Goal: Task Accomplishment & Management: Use online tool/utility

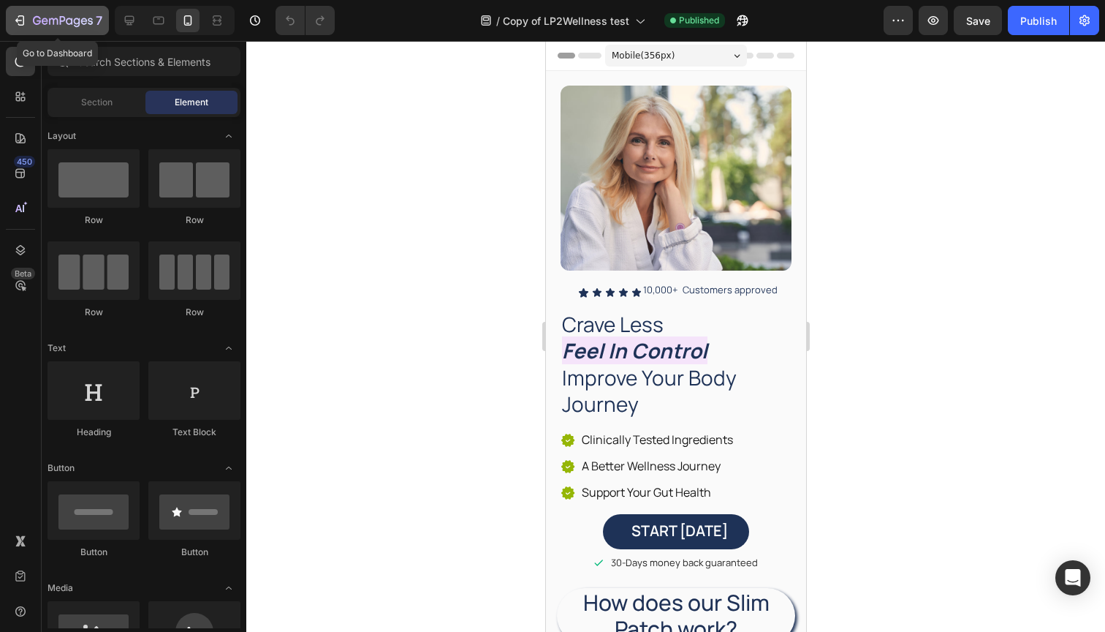
click at [23, 15] on icon "button" at bounding box center [19, 20] width 15 height 15
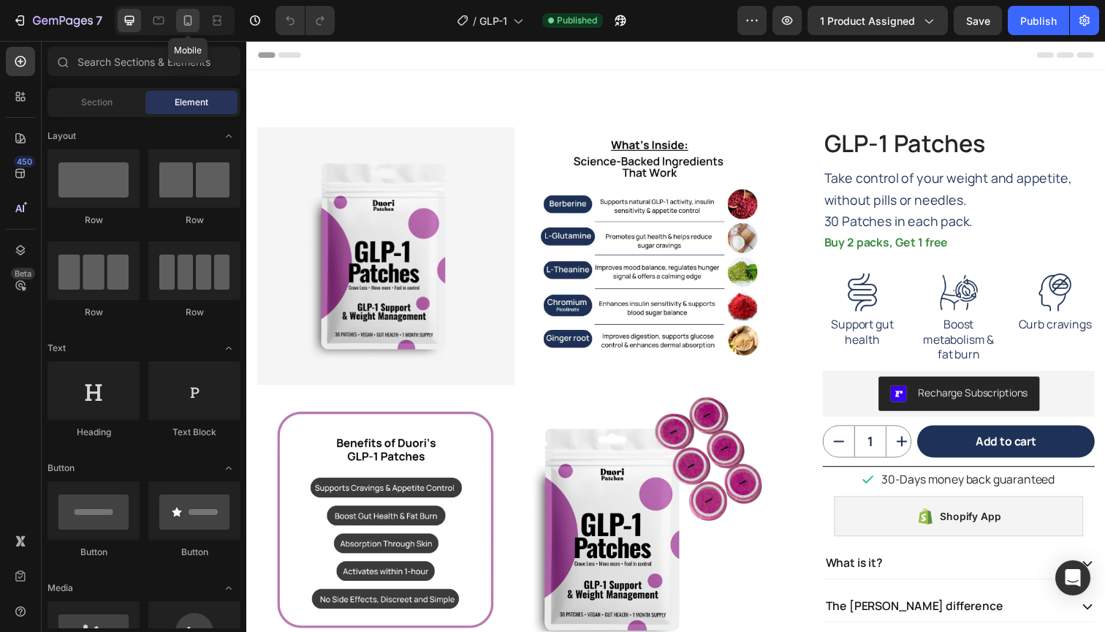
click at [194, 18] on icon at bounding box center [188, 20] width 15 height 15
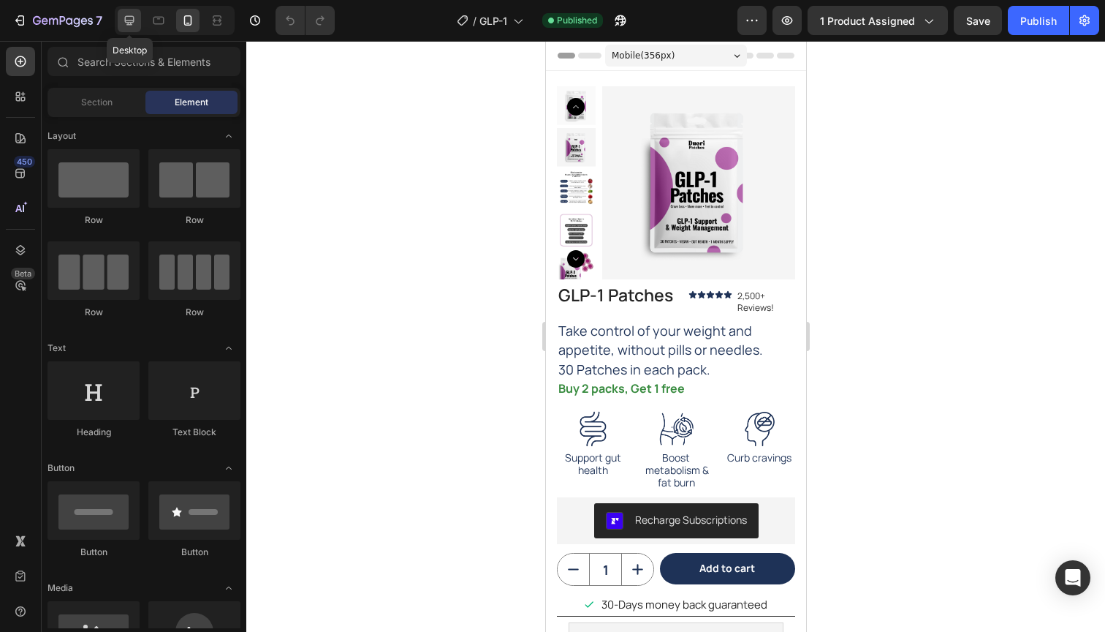
click at [131, 22] on icon at bounding box center [130, 21] width 10 height 10
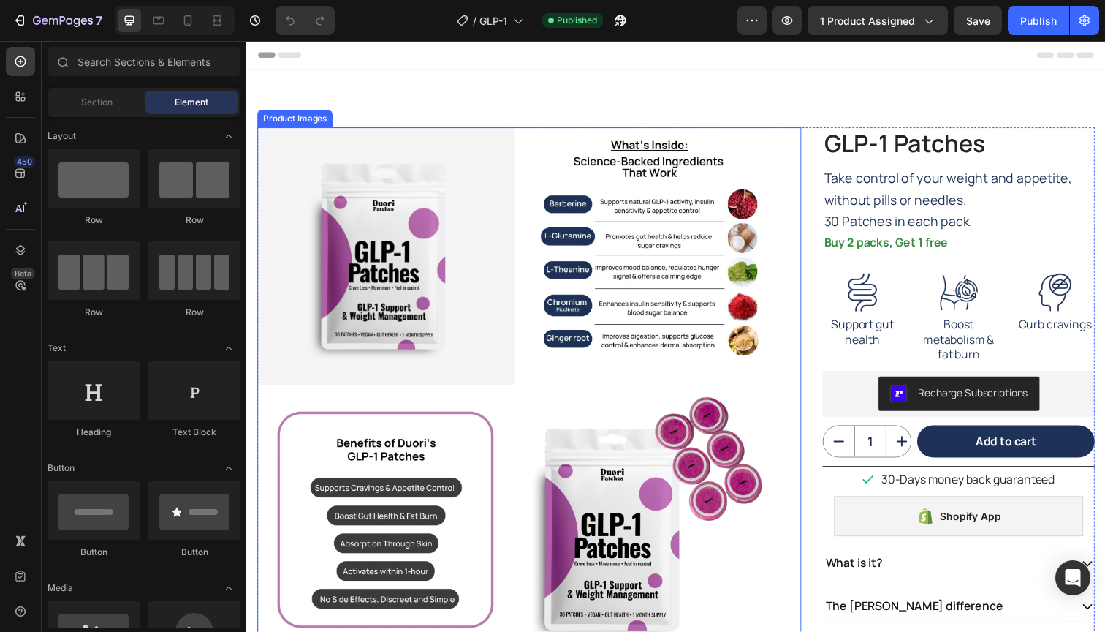
click at [526, 313] on div at bounding box center [523, 529] width 532 height 801
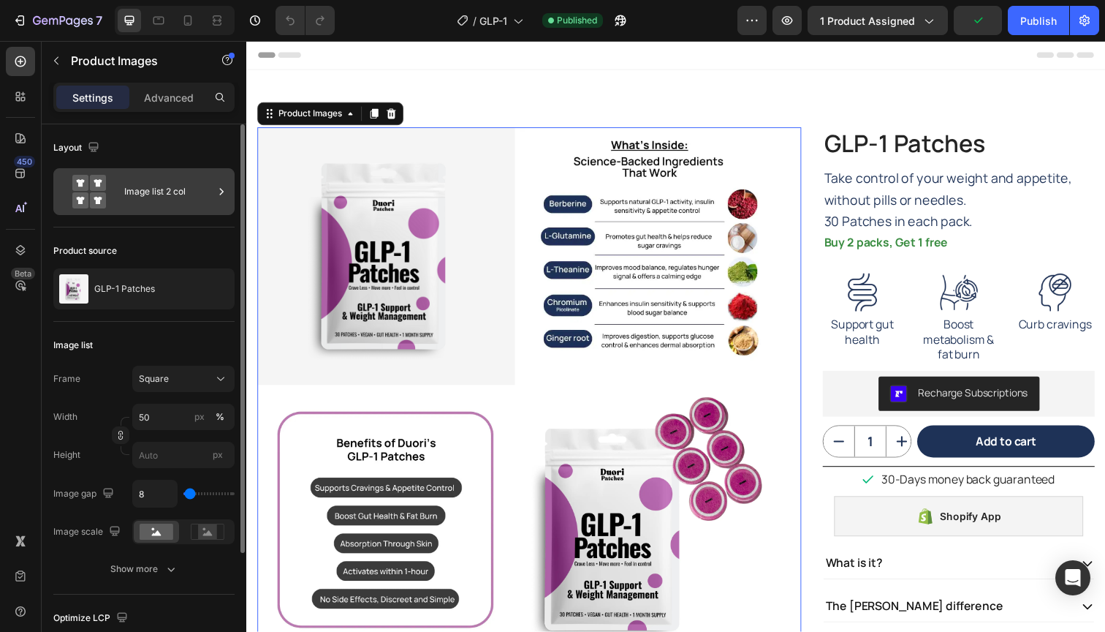
click at [132, 198] on div "Image list 2 col" at bounding box center [168, 192] width 89 height 34
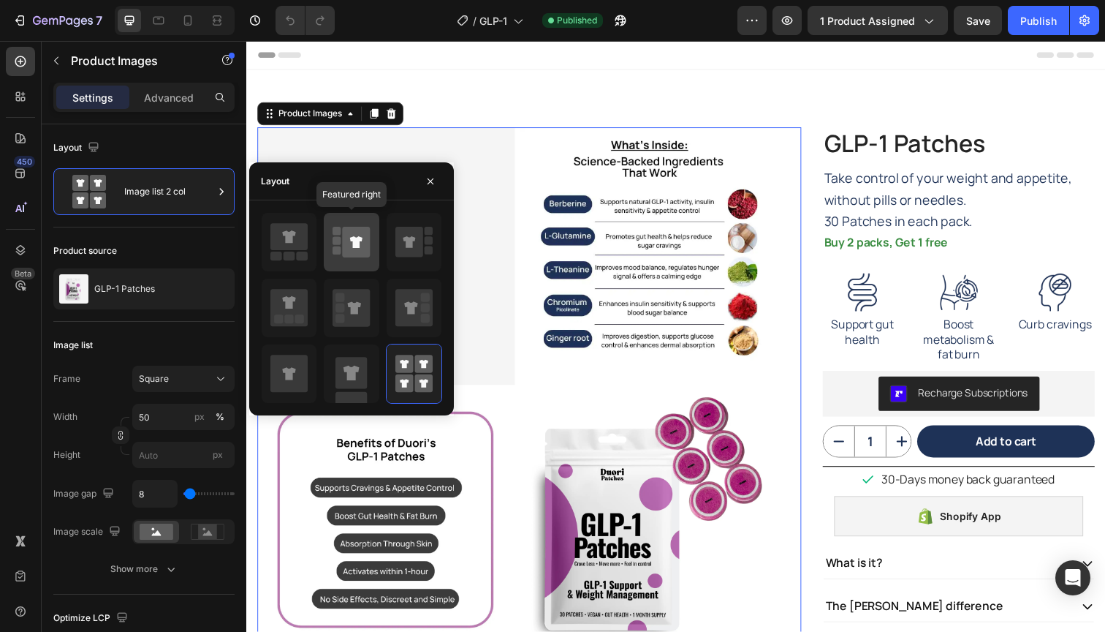
click at [352, 241] on icon at bounding box center [357, 242] width 28 height 31
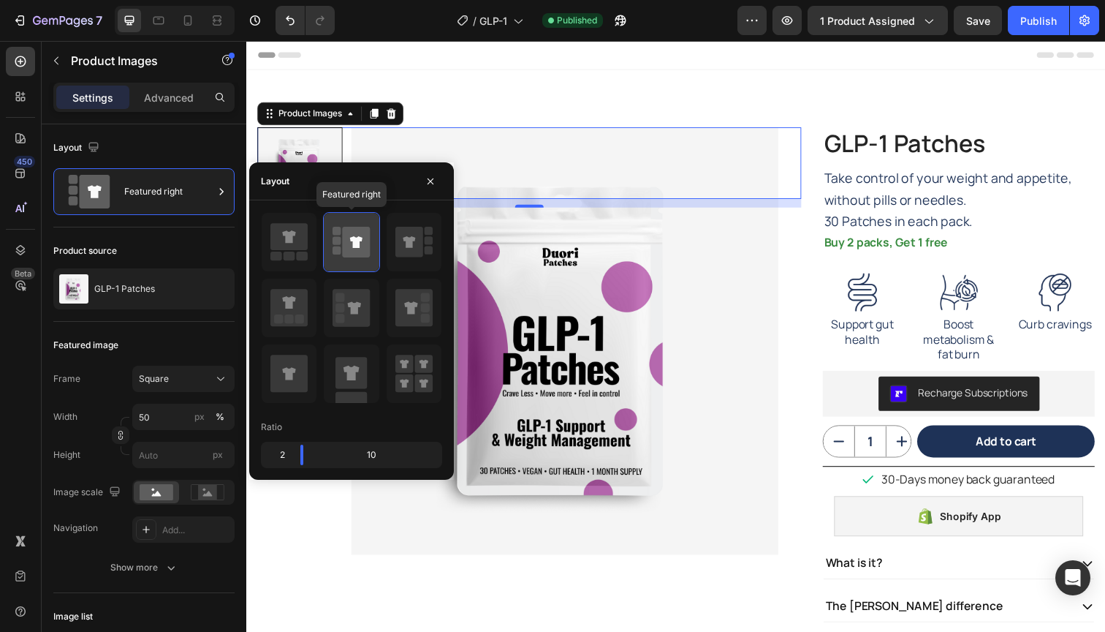
type input "100"
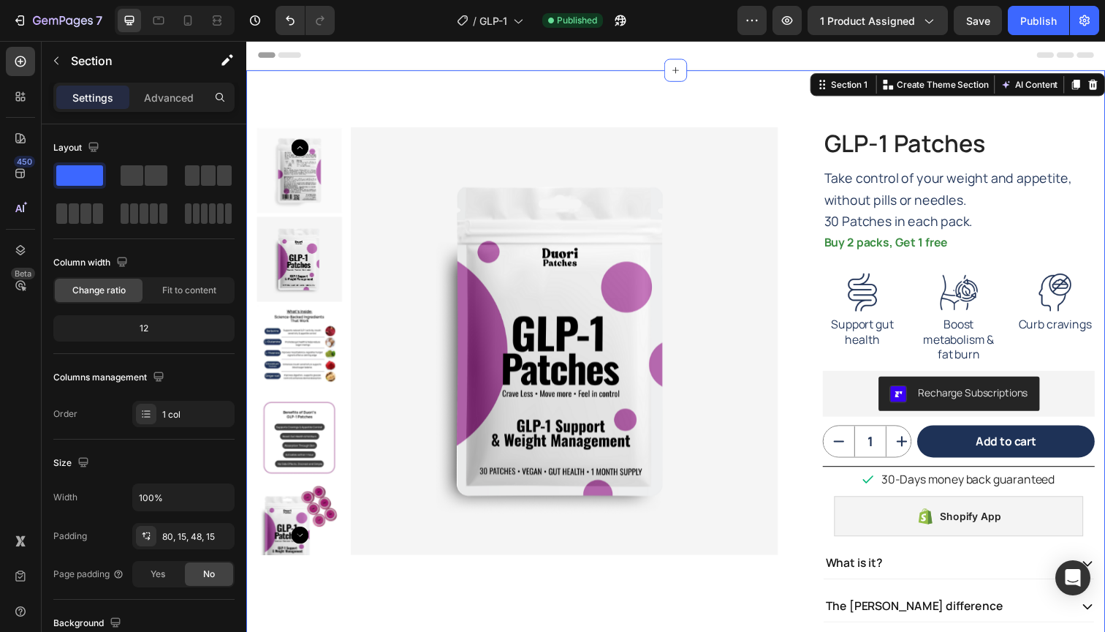
click at [471, 101] on div "Product Images GLP-1 Patches Product Title GLP-1 Patches Product Title Icon Ico…" at bounding box center [684, 441] width 877 height 741
click at [188, 19] on icon at bounding box center [188, 20] width 15 height 15
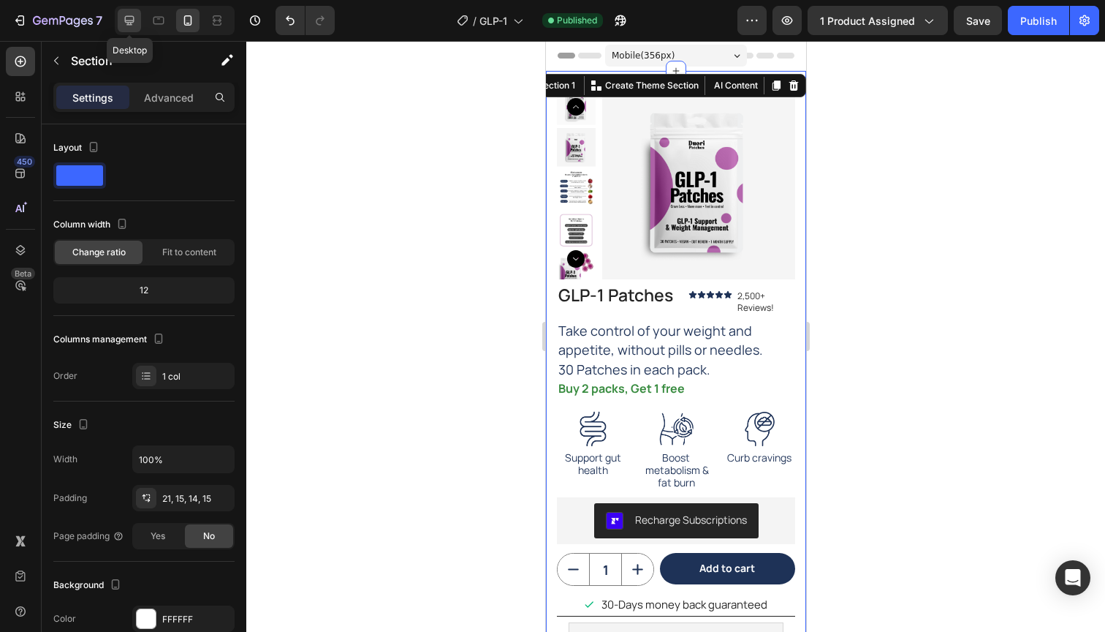
click at [131, 19] on icon at bounding box center [129, 20] width 15 height 15
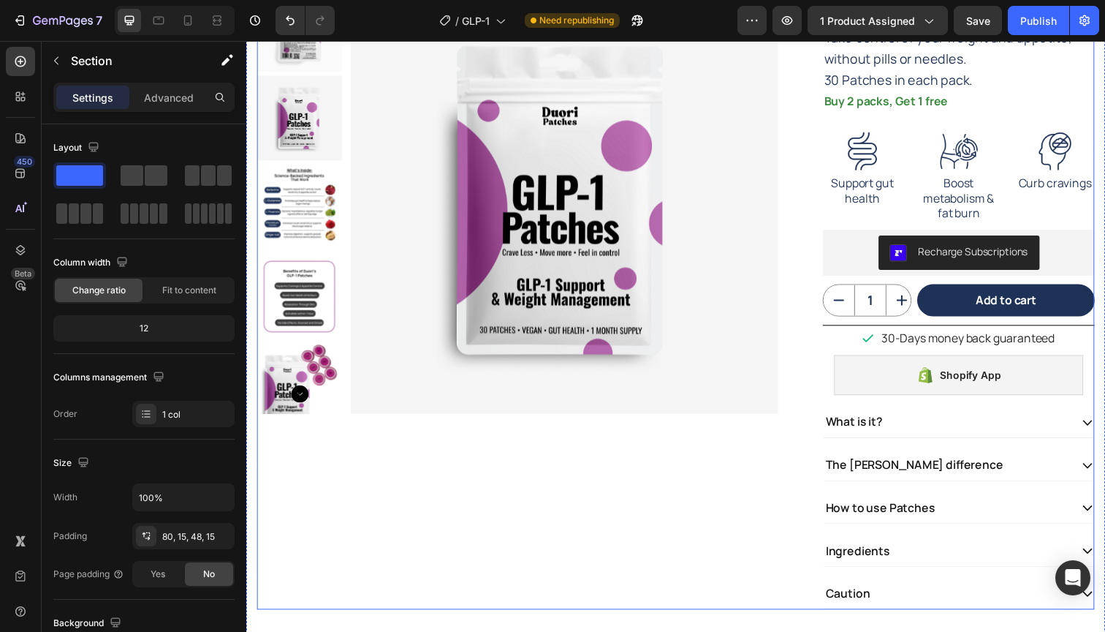
scroll to position [109, 0]
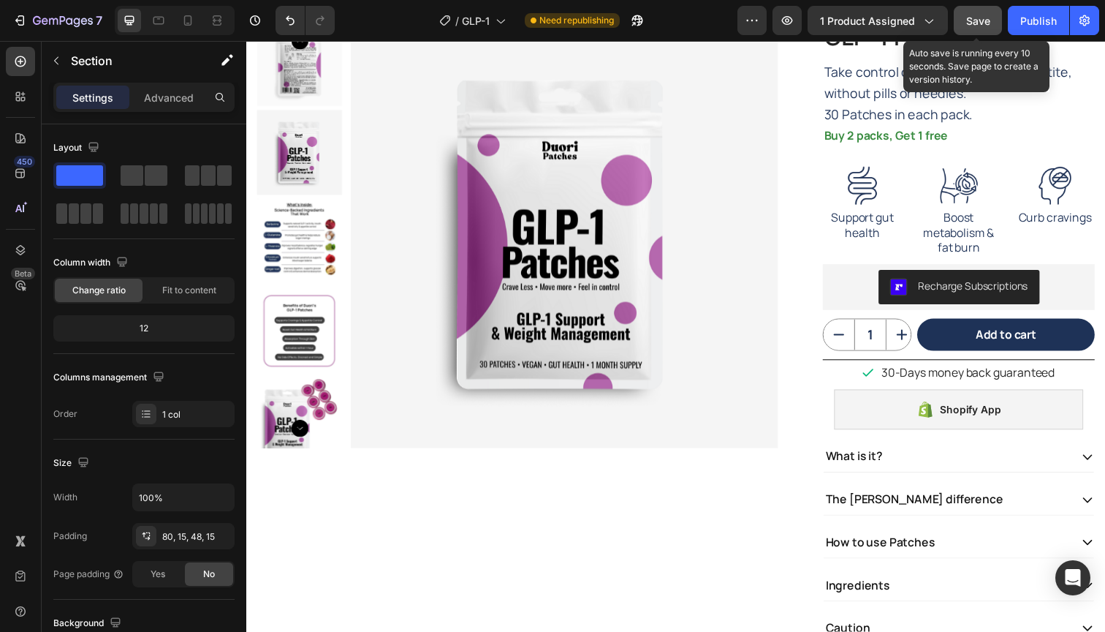
click at [982, 18] on span "Save" at bounding box center [978, 21] width 24 height 12
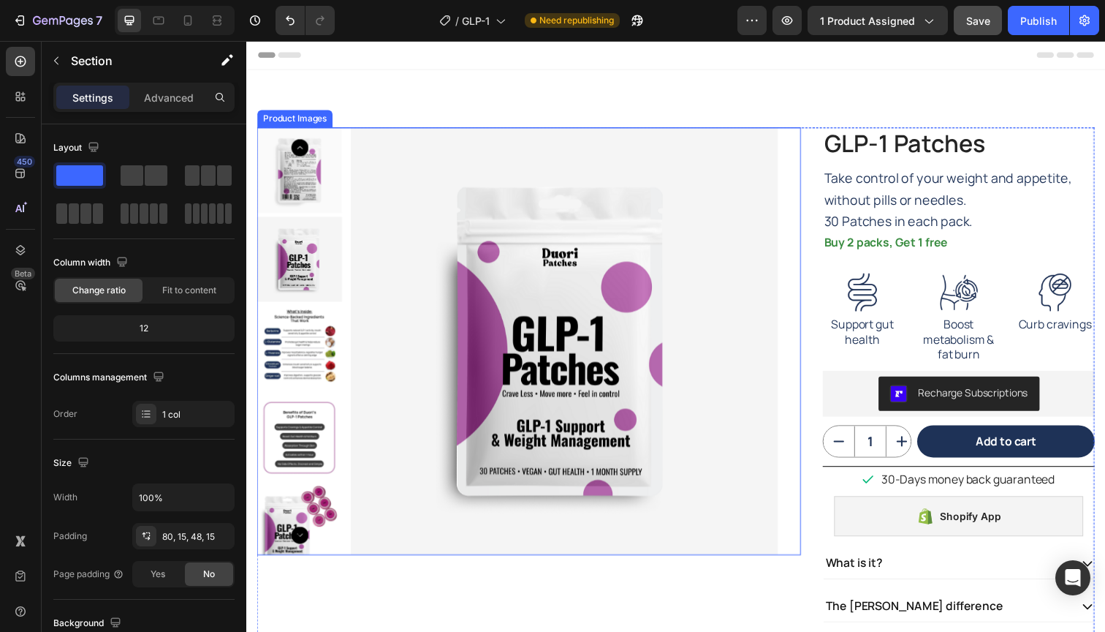
scroll to position [0, 0]
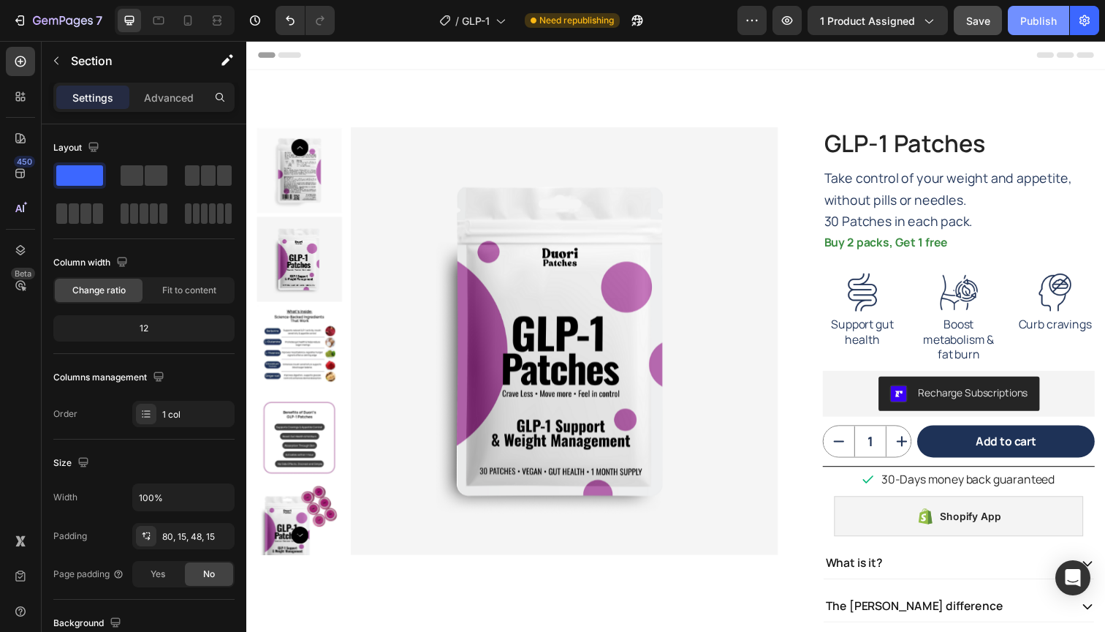
click at [1038, 22] on div "Publish" at bounding box center [1038, 20] width 37 height 15
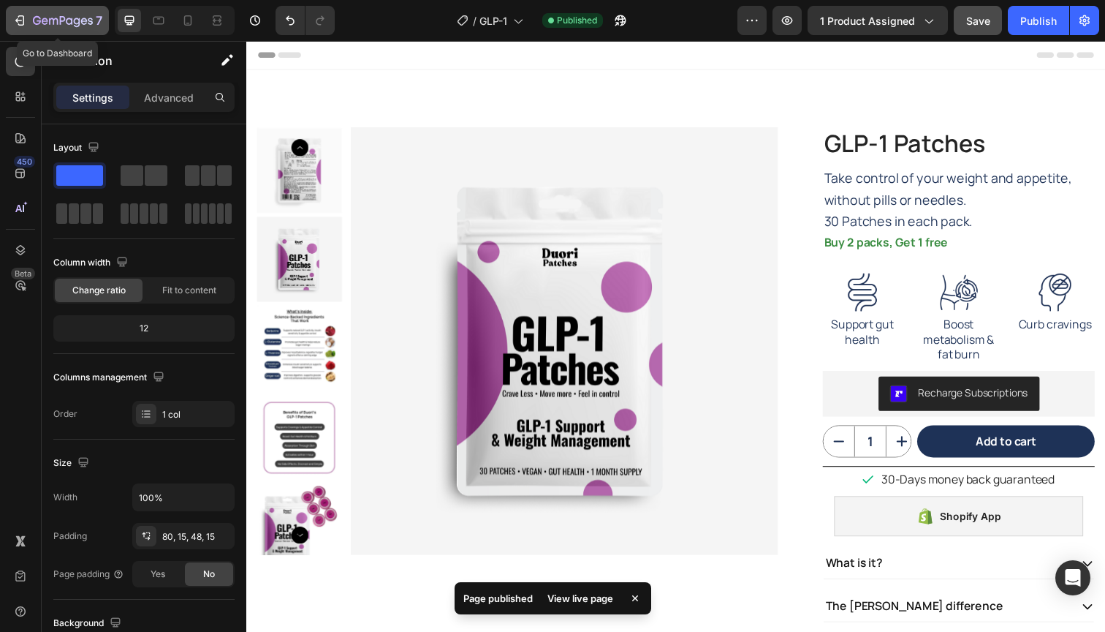
click at [45, 21] on icon "button" at bounding box center [45, 21] width 7 height 7
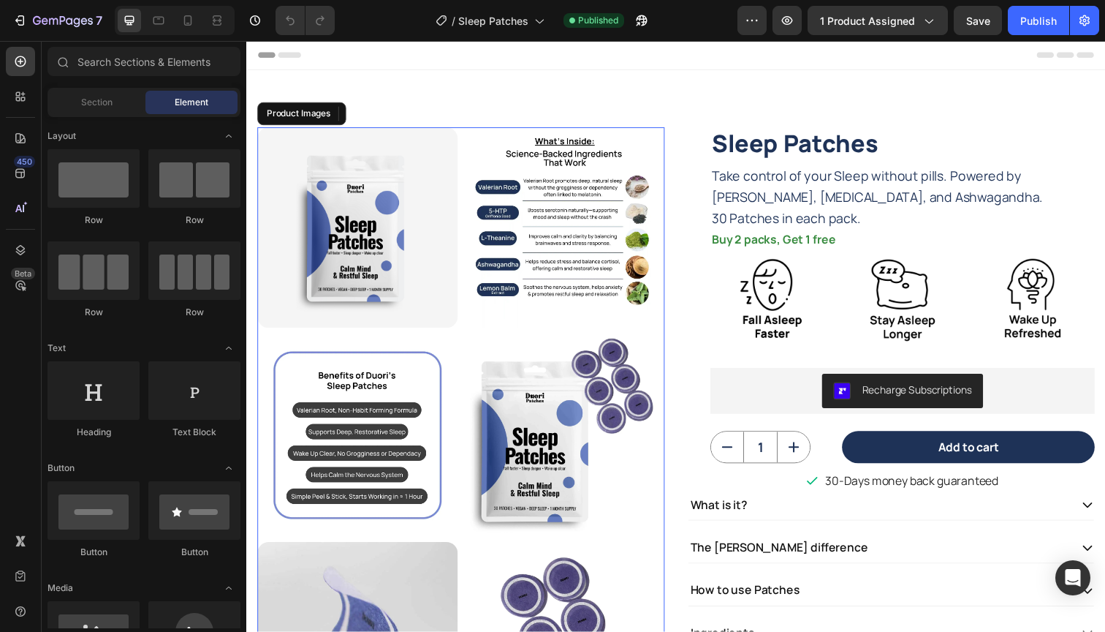
click at [469, 257] on img at bounding box center [571, 231] width 205 height 205
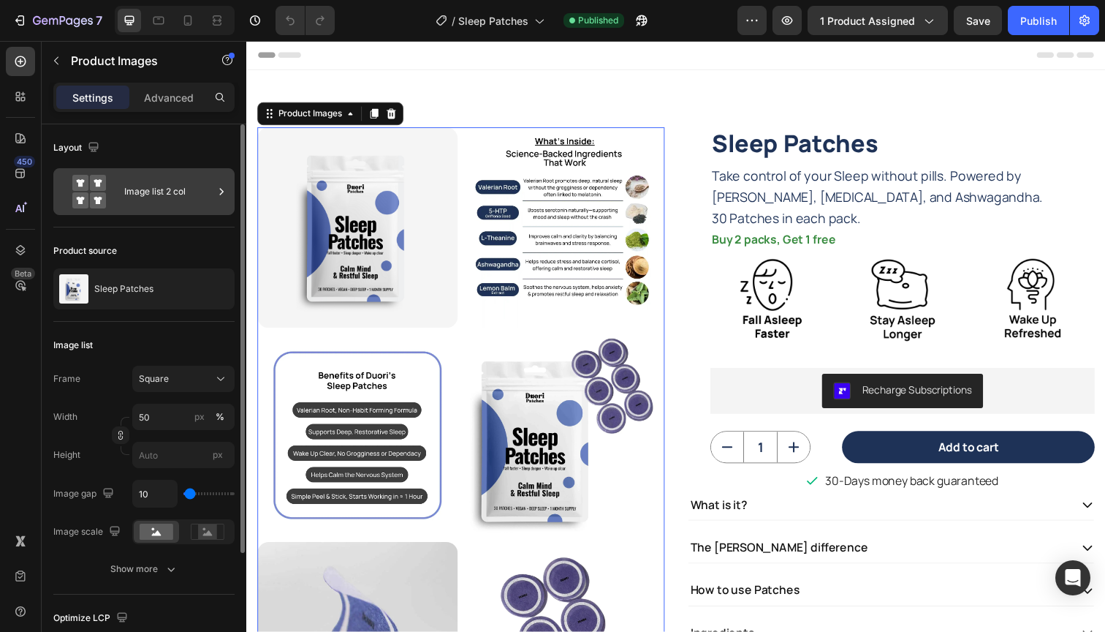
click at [136, 189] on div "Image list 2 col" at bounding box center [168, 192] width 89 height 34
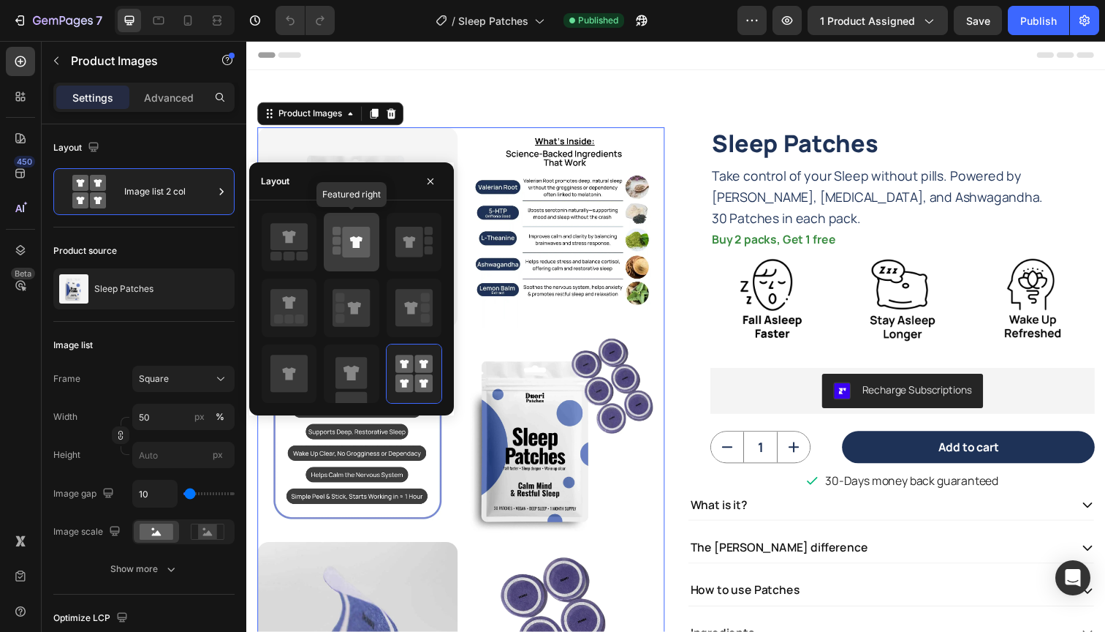
click at [344, 243] on icon at bounding box center [357, 242] width 28 height 31
type input "100"
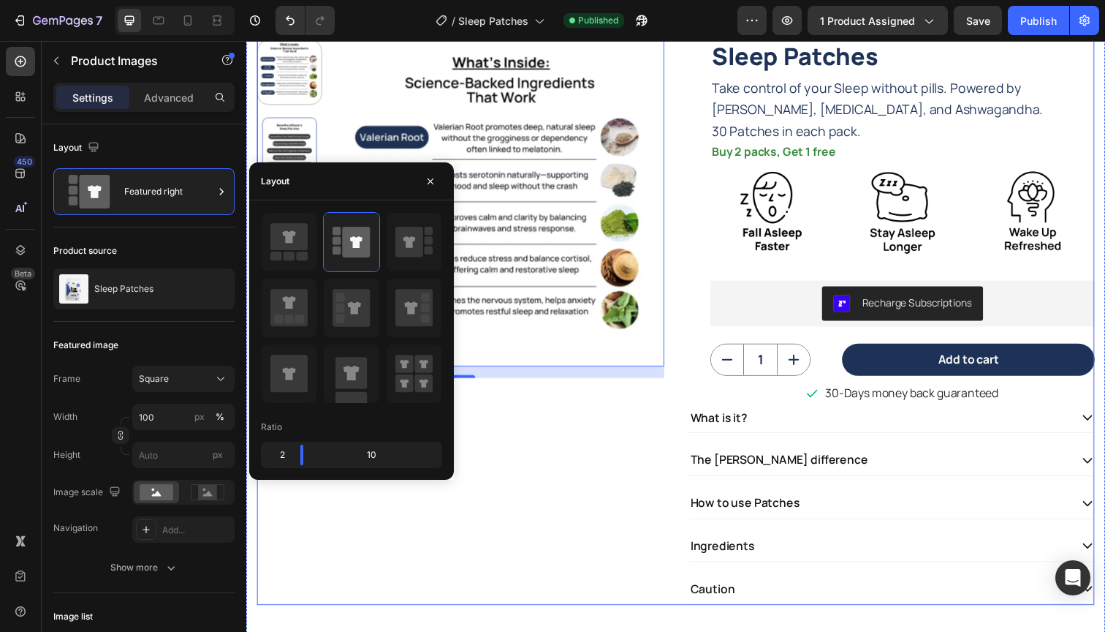
scroll to position [97, 0]
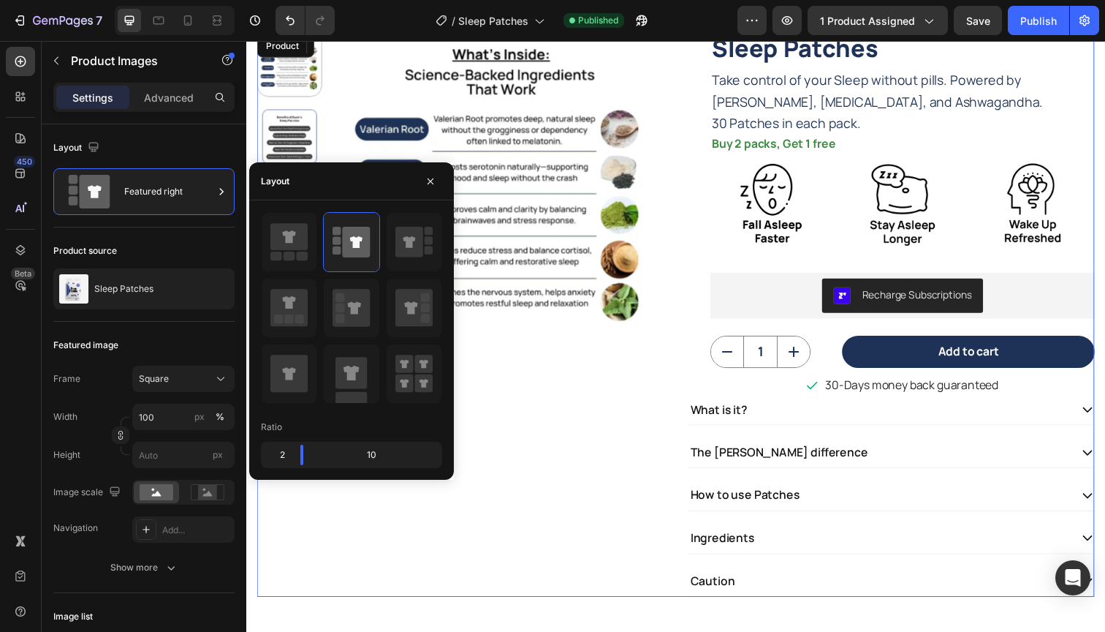
click at [580, 528] on div "Product Images 16" at bounding box center [465, 320] width 416 height 577
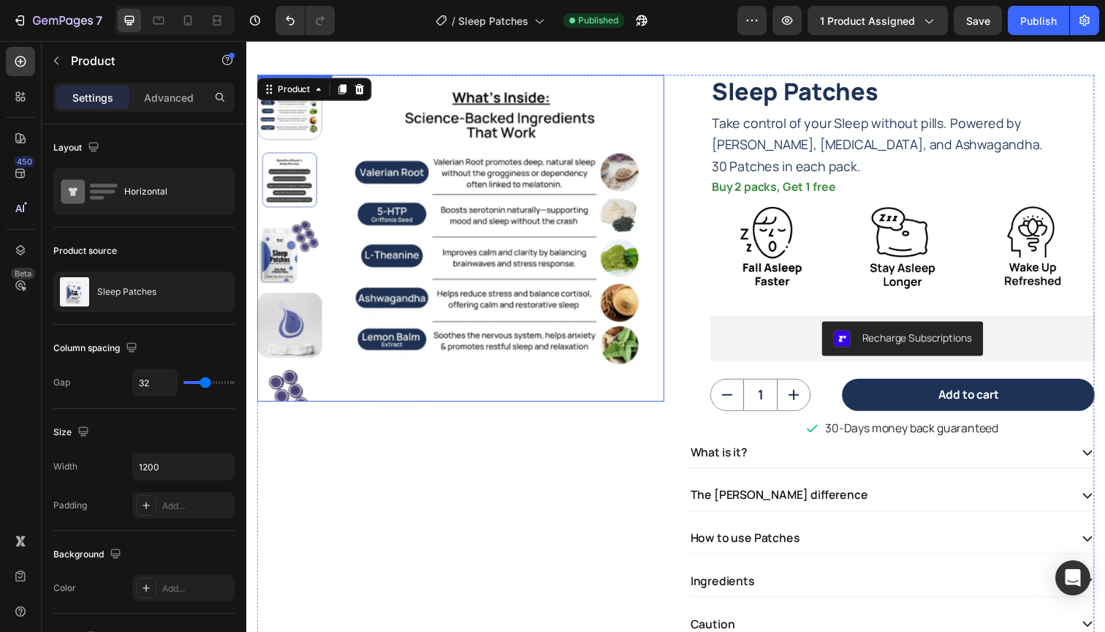
scroll to position [37, 0]
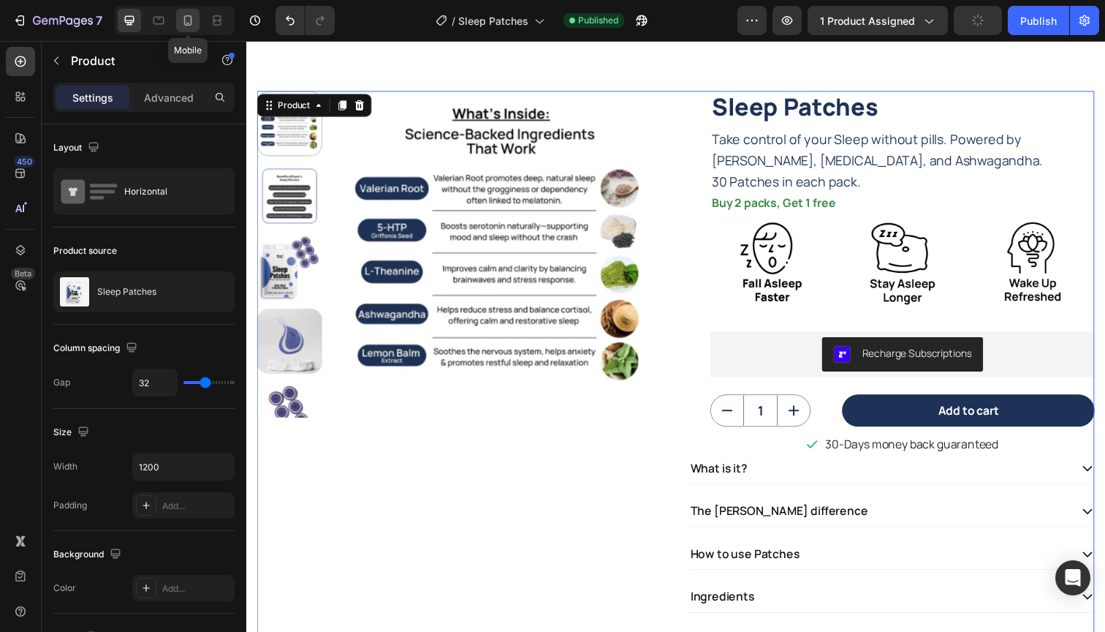
click at [186, 23] on icon at bounding box center [188, 20] width 15 height 15
type input "0"
type input "100%"
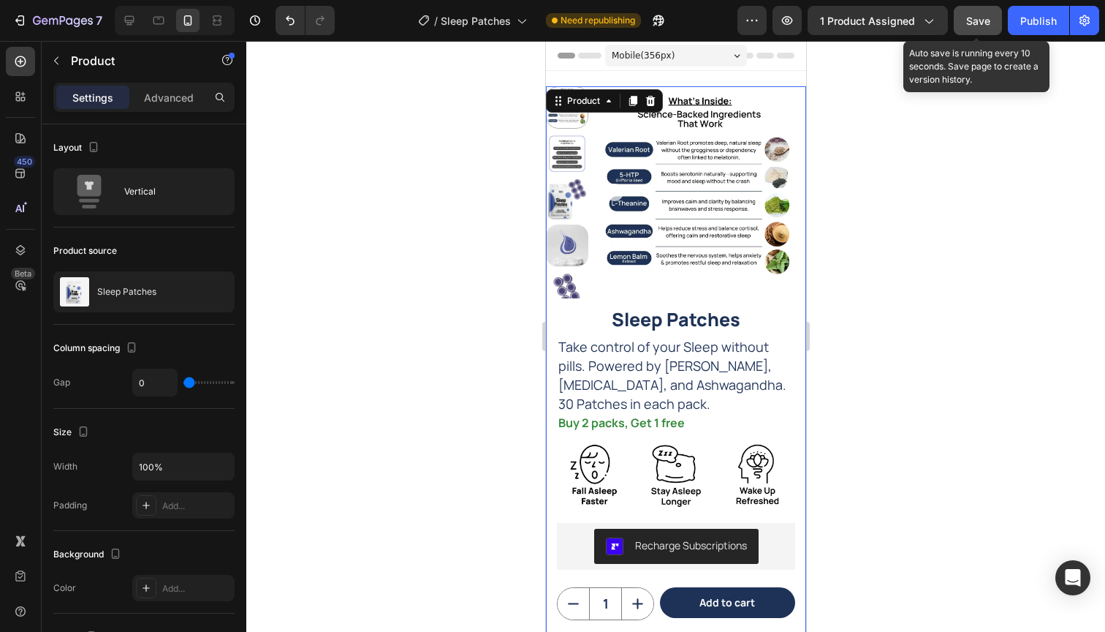
click at [982, 32] on button "Save" at bounding box center [978, 20] width 48 height 29
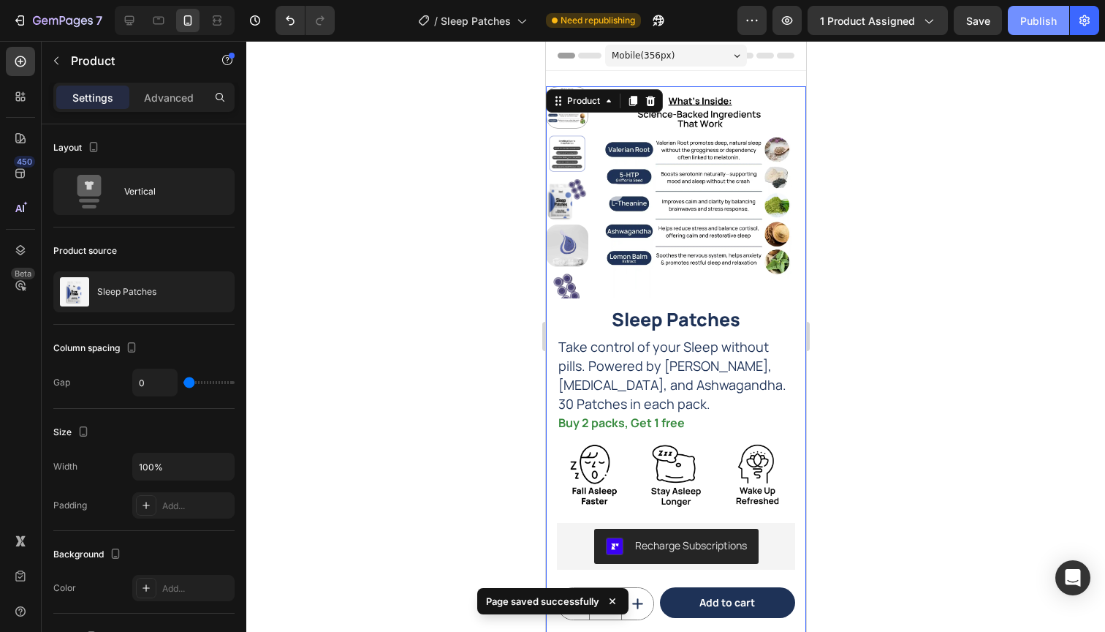
click at [1050, 24] on div "Publish" at bounding box center [1038, 20] width 37 height 15
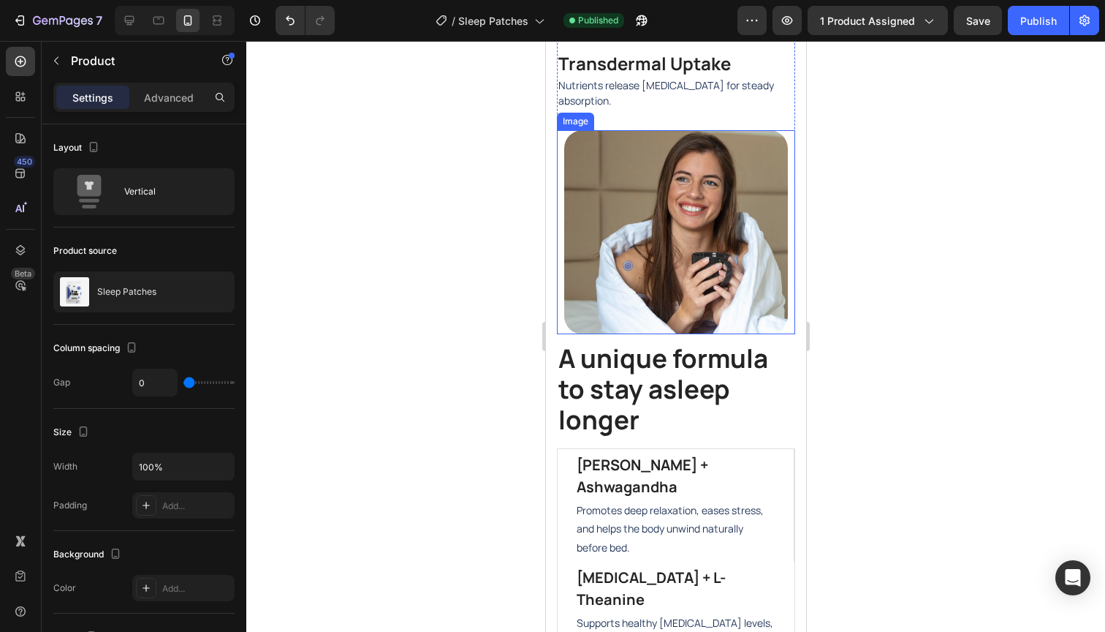
scroll to position [1170, 0]
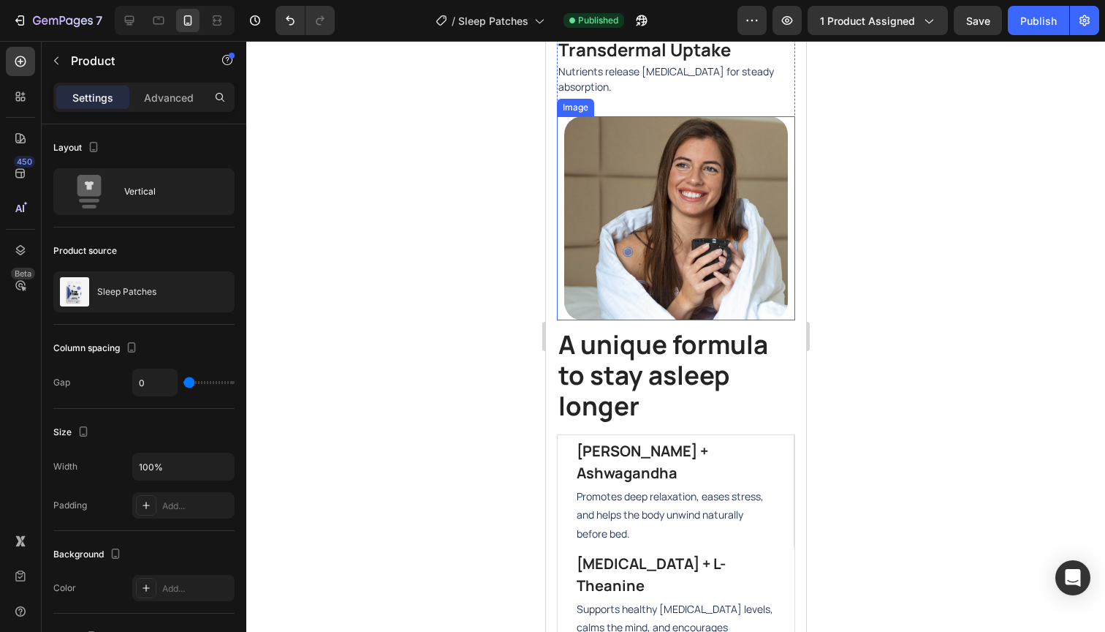
click at [664, 320] on img at bounding box center [676, 218] width 224 height 204
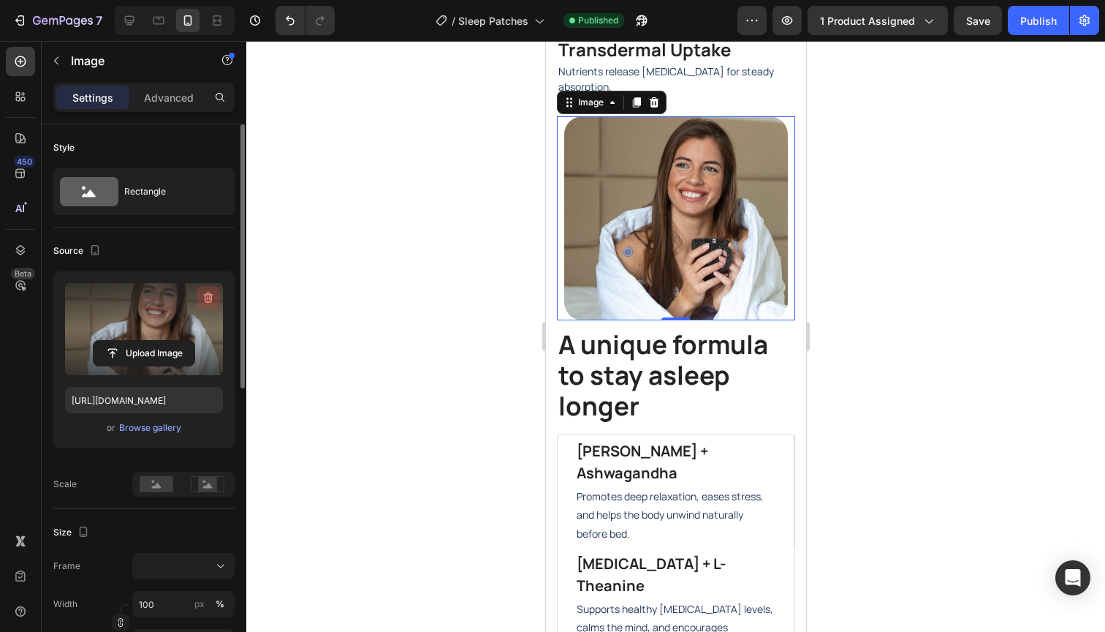
click at [208, 303] on icon "button" at bounding box center [209, 297] width 10 height 11
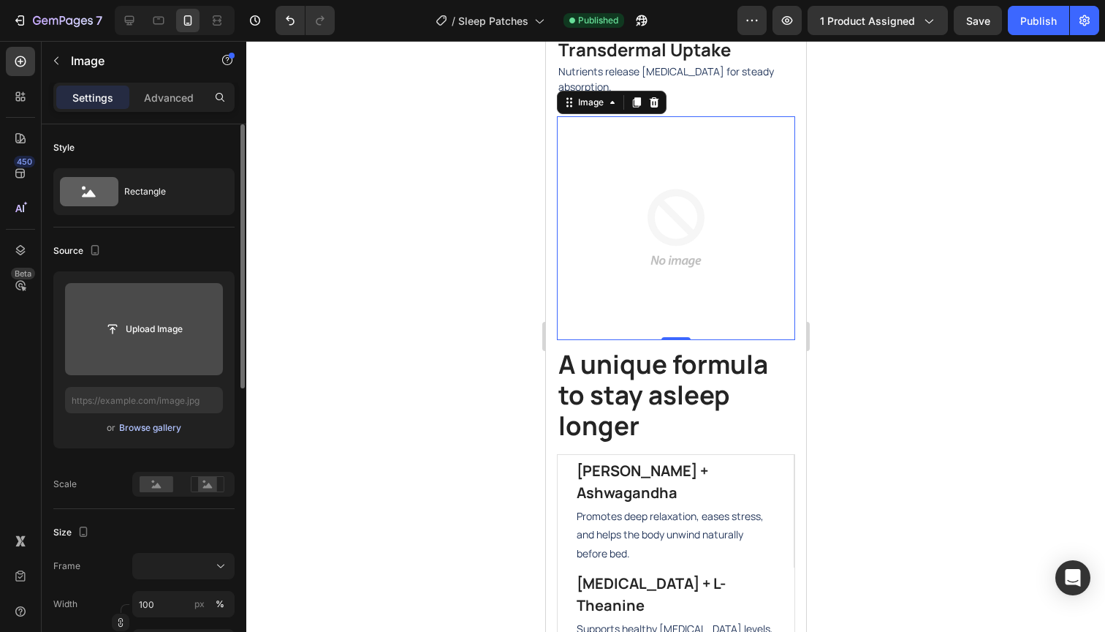
click at [153, 431] on div "Browse gallery" at bounding box center [150, 427] width 62 height 13
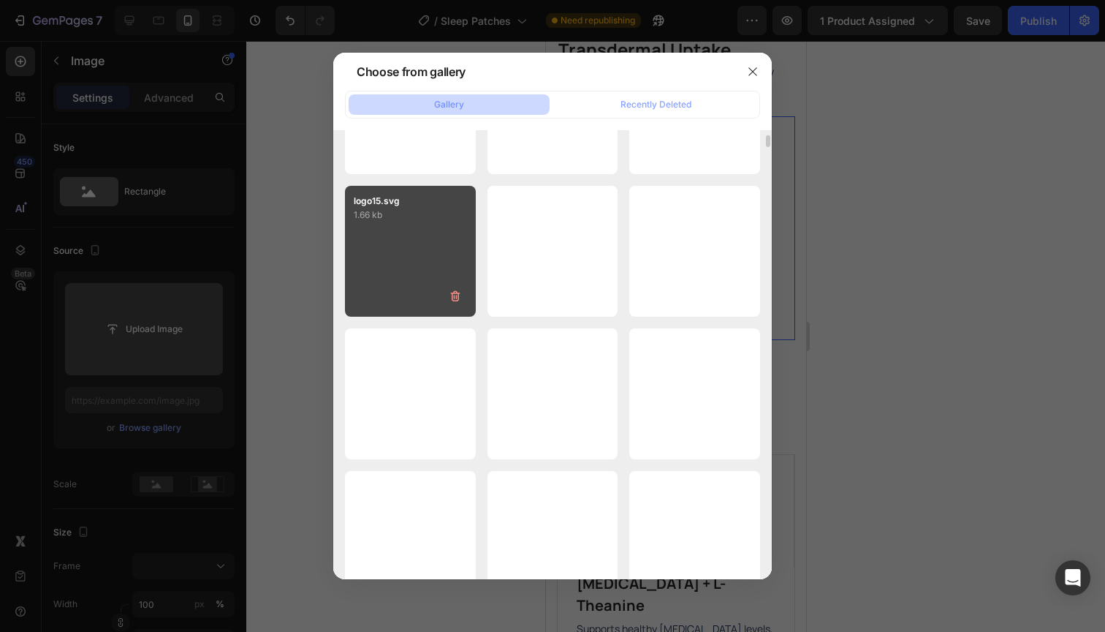
scroll to position [0, 0]
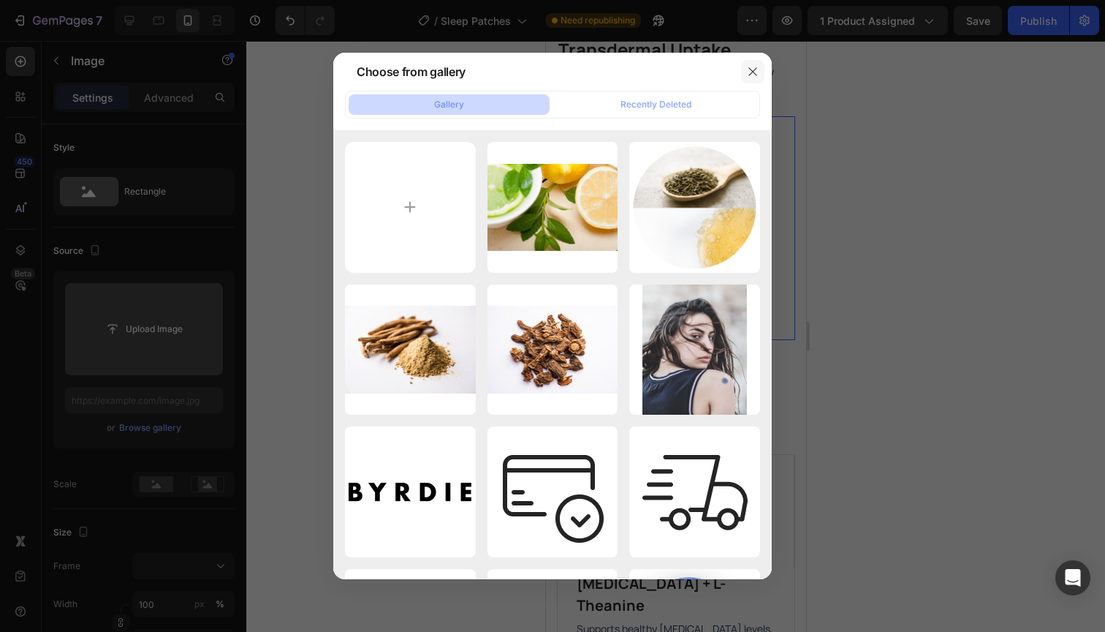
click at [751, 68] on icon "button" at bounding box center [753, 72] width 12 height 12
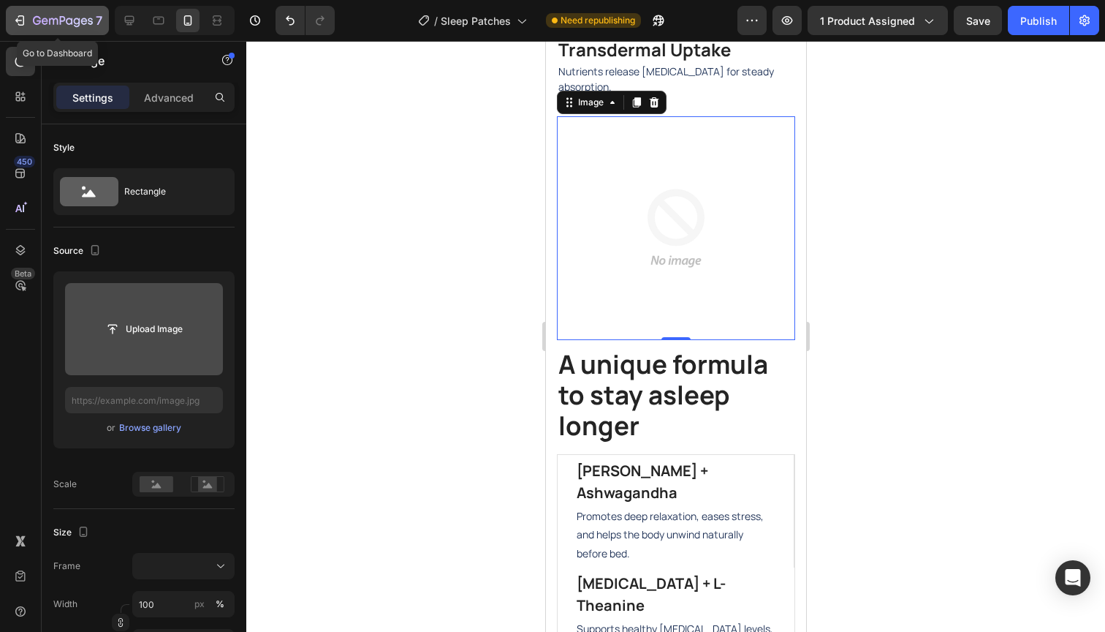
click at [37, 17] on icon "button" at bounding box center [37, 20] width 8 height 9
